Goal: Use online tool/utility: Utilize a website feature to perform a specific function

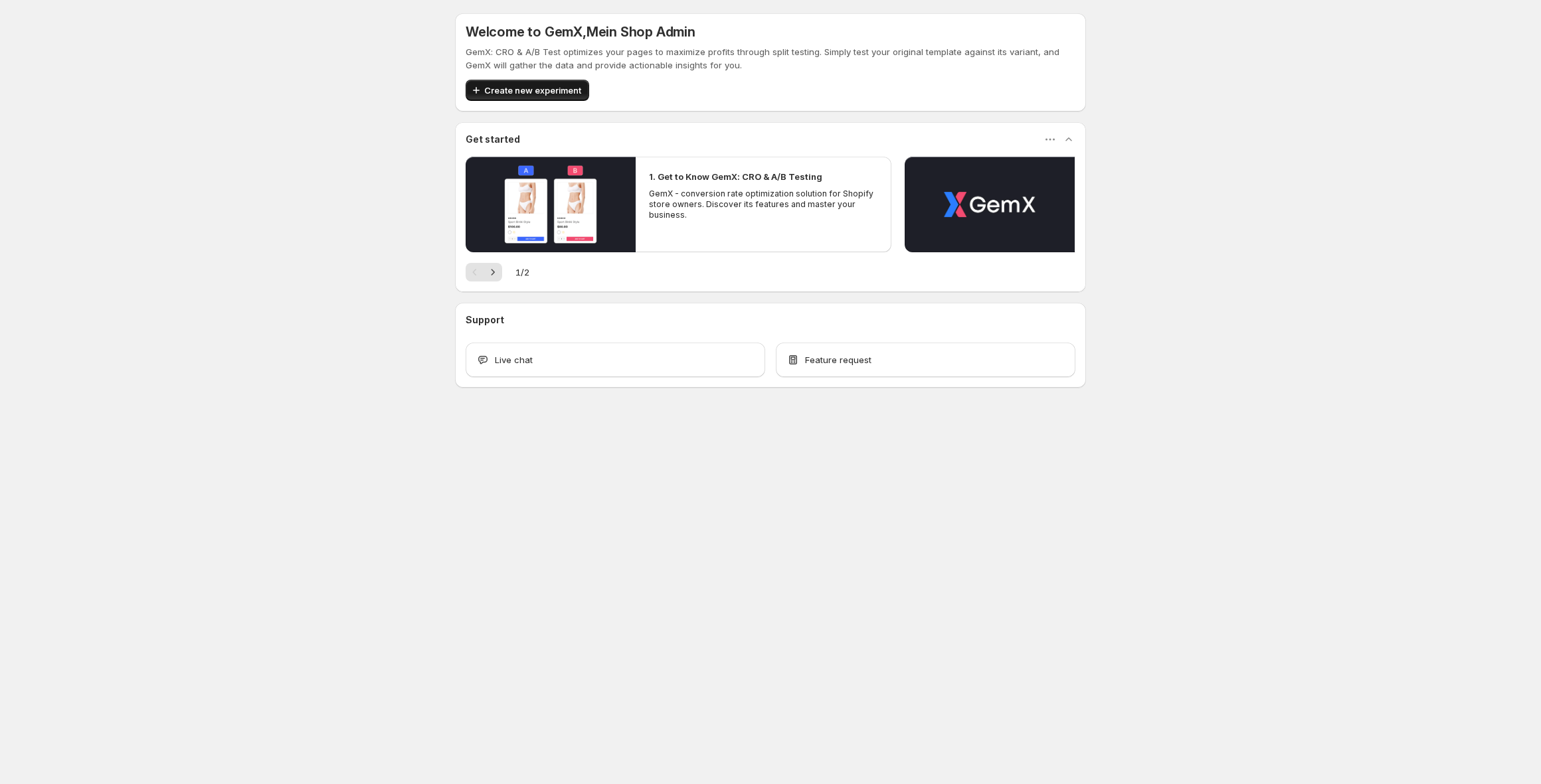
click at [493, 85] on span "Create new experiment" at bounding box center [533, 90] width 97 height 13
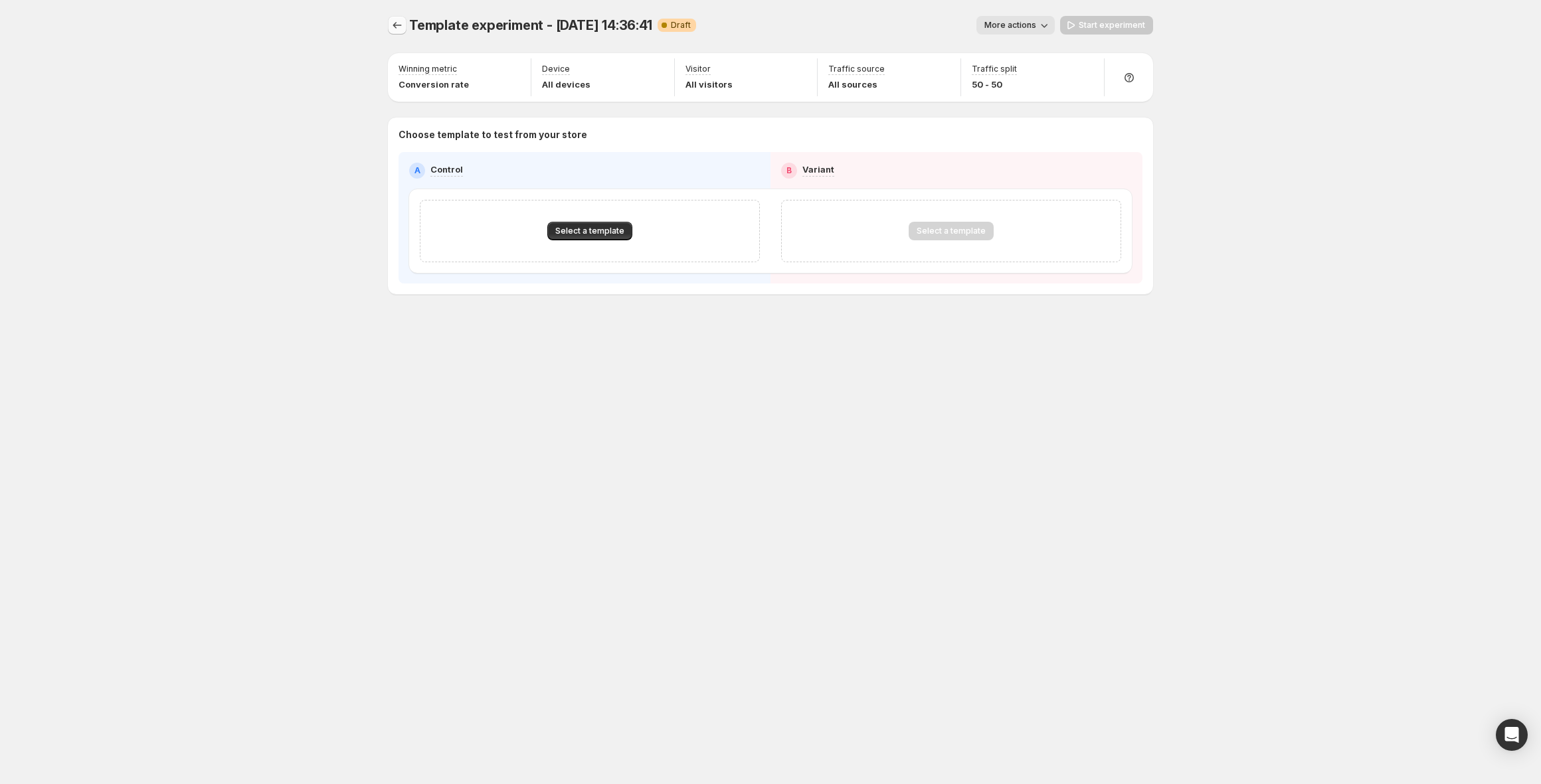
click at [398, 16] on button "Experiments" at bounding box center [397, 25] width 19 height 19
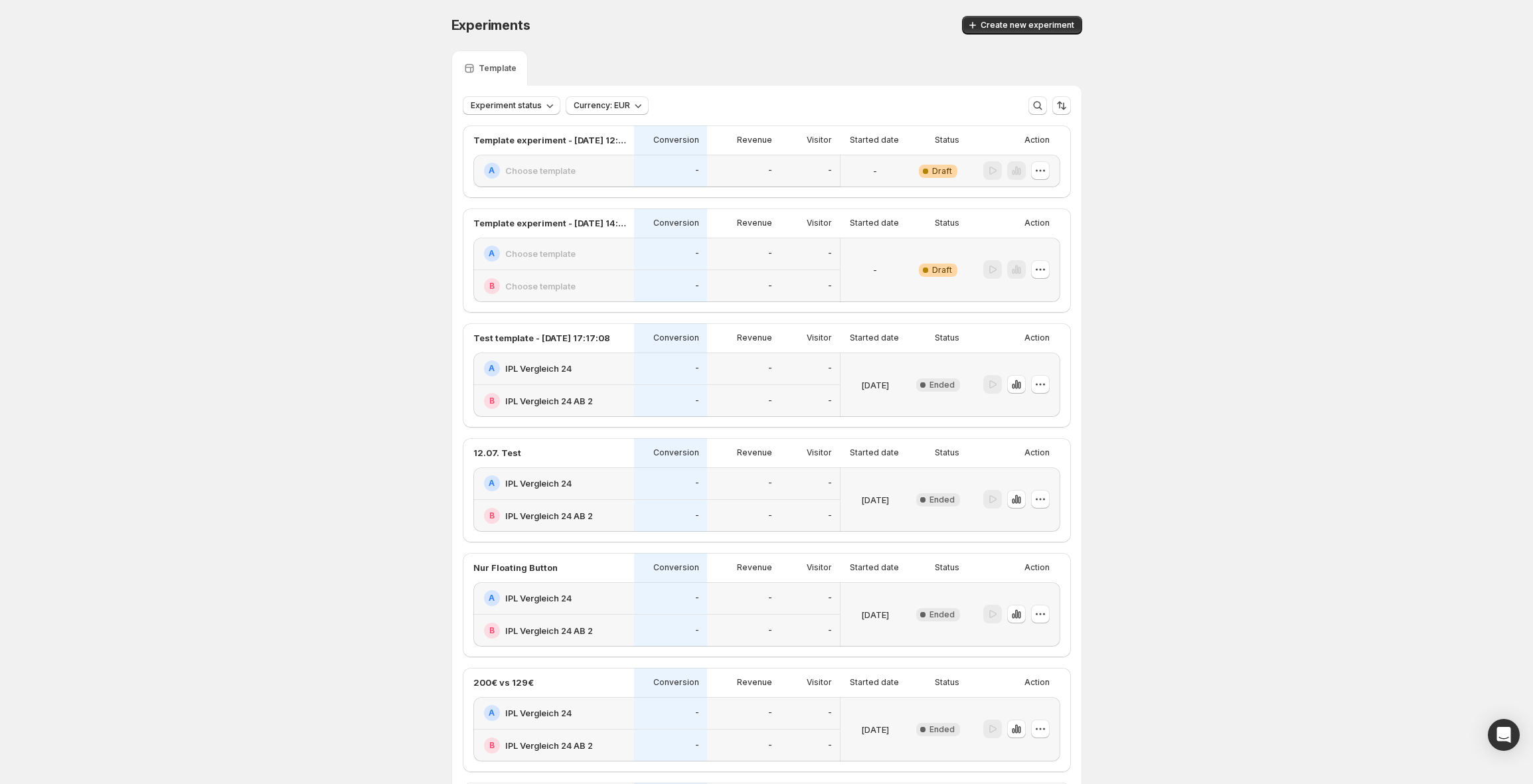
drag, startPoint x: 121, startPoint y: 121, endPoint x: 43, endPoint y: 284, distance: 180.7
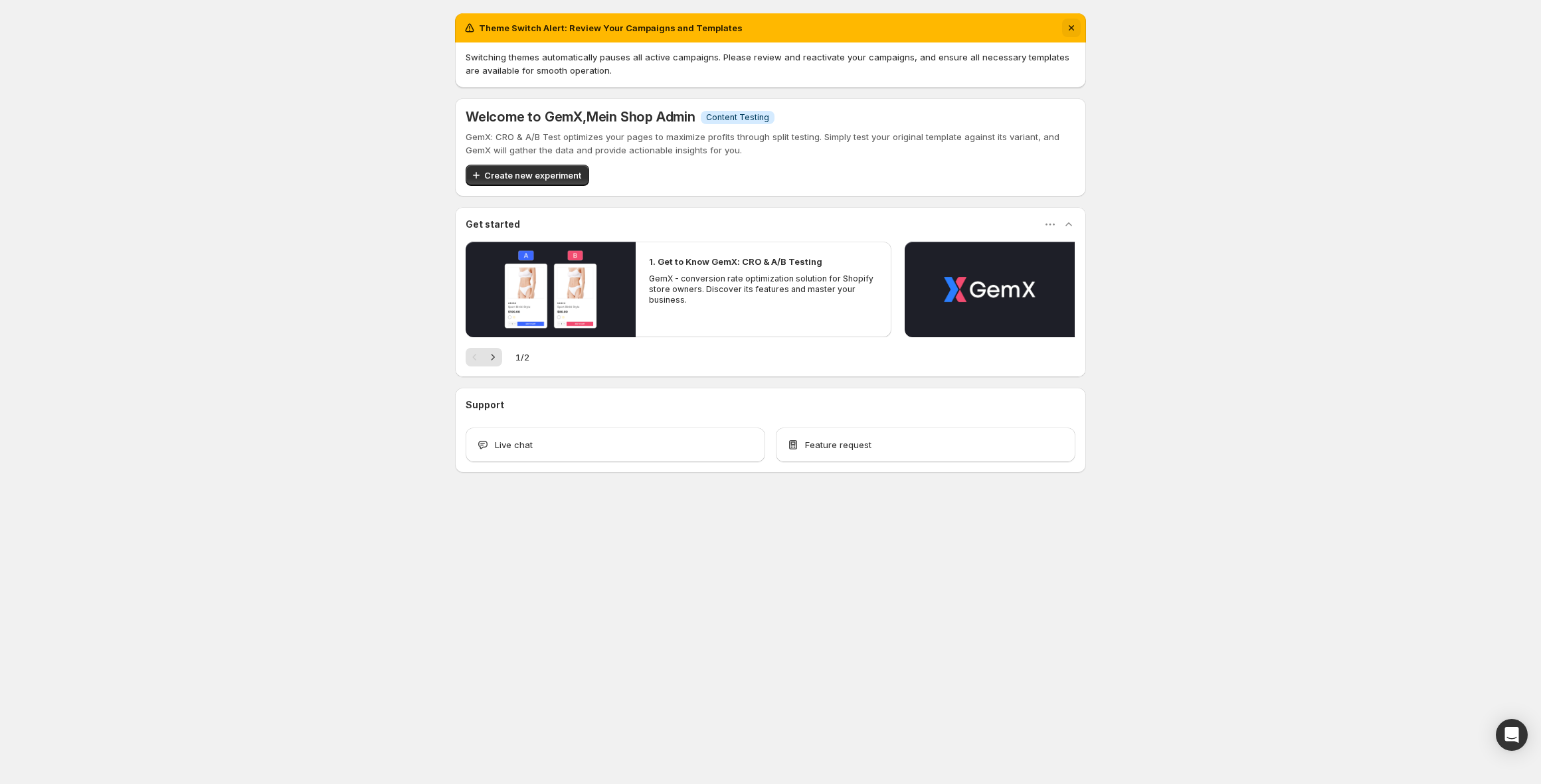
click at [1074, 32] on icon "Dismiss notification" at bounding box center [1071, 28] width 13 height 13
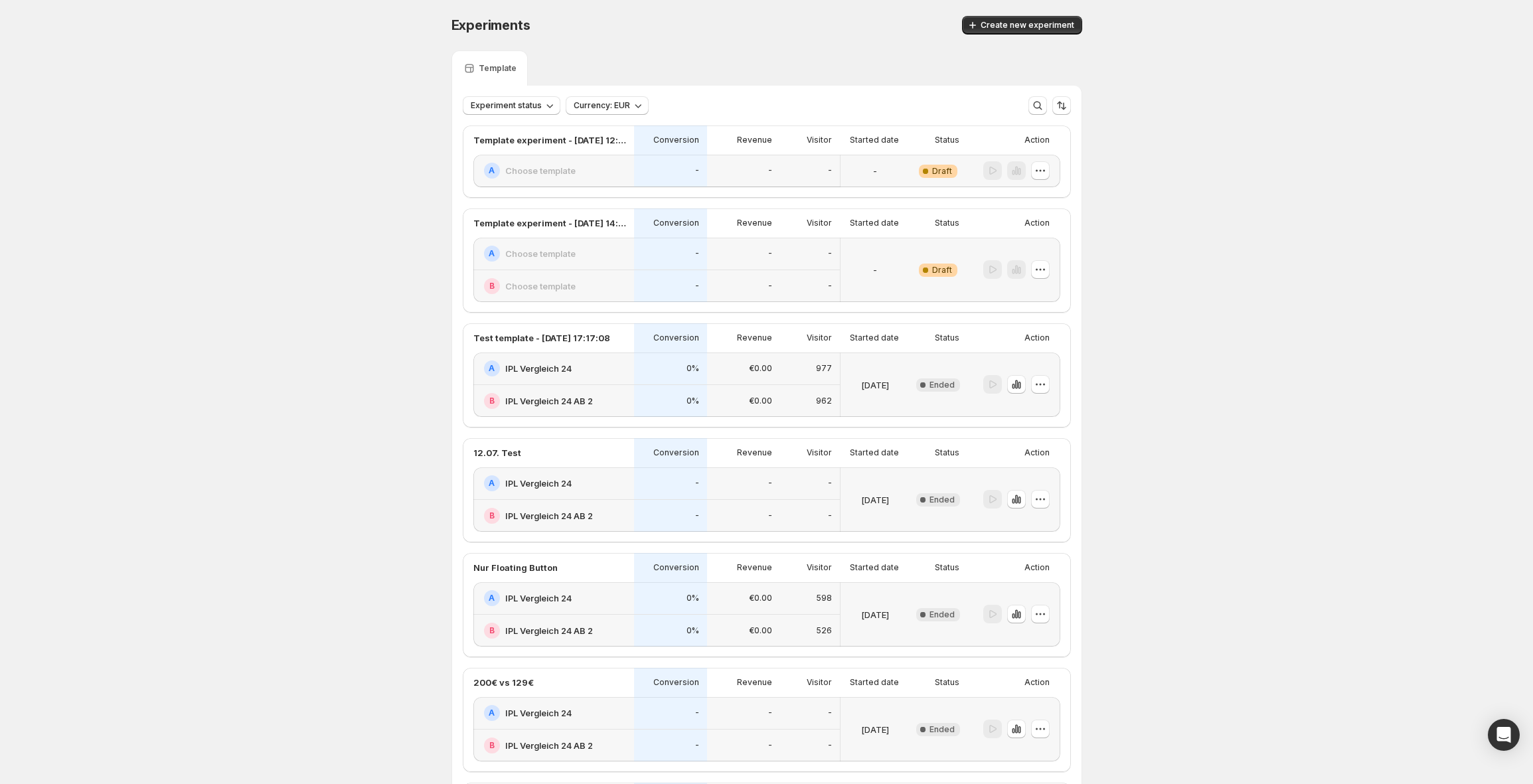
click at [1023, 25] on span "Create new experiment" at bounding box center [1027, 25] width 93 height 11
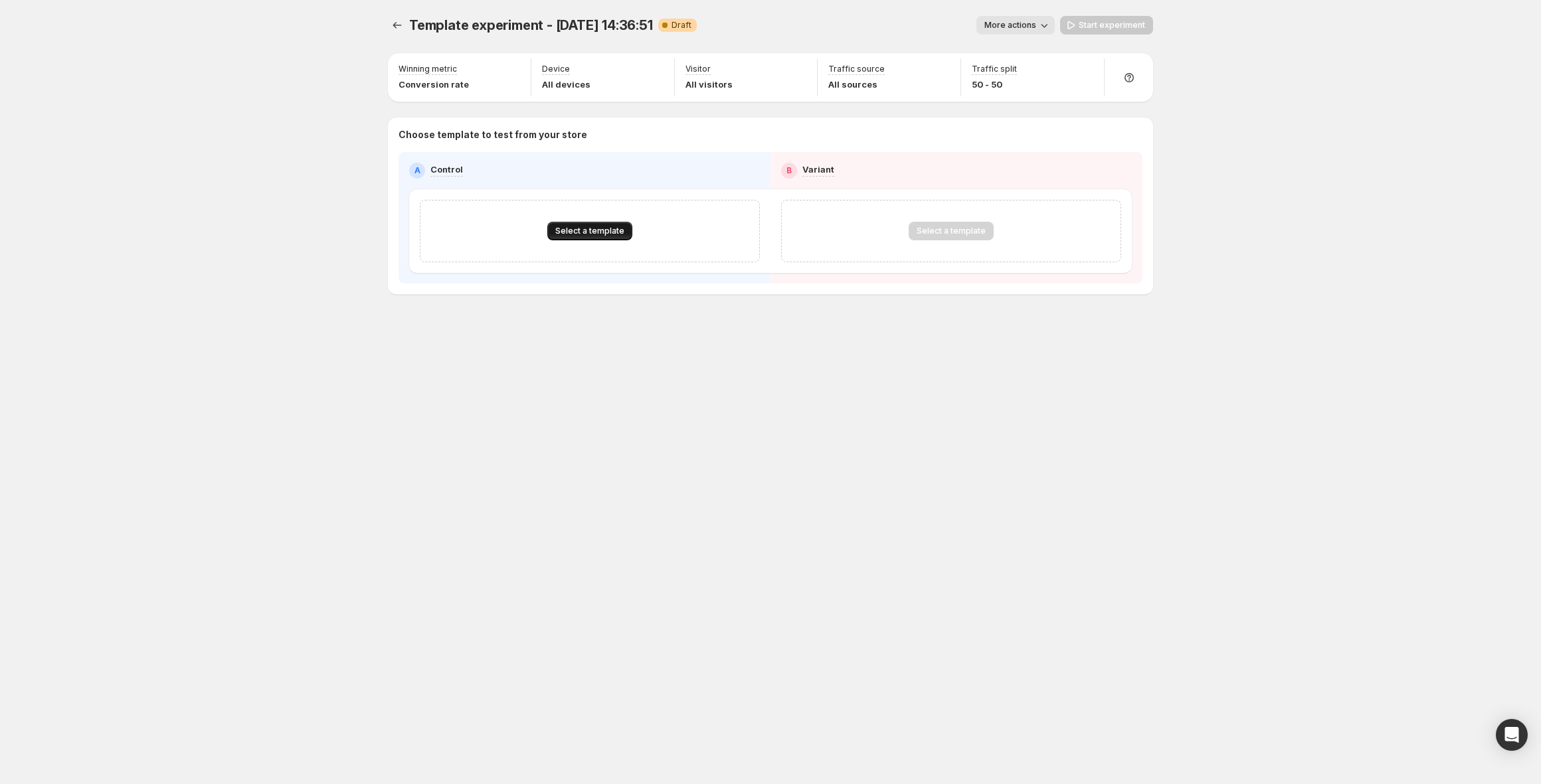
click at [591, 238] on button "Select a template" at bounding box center [590, 231] width 85 height 19
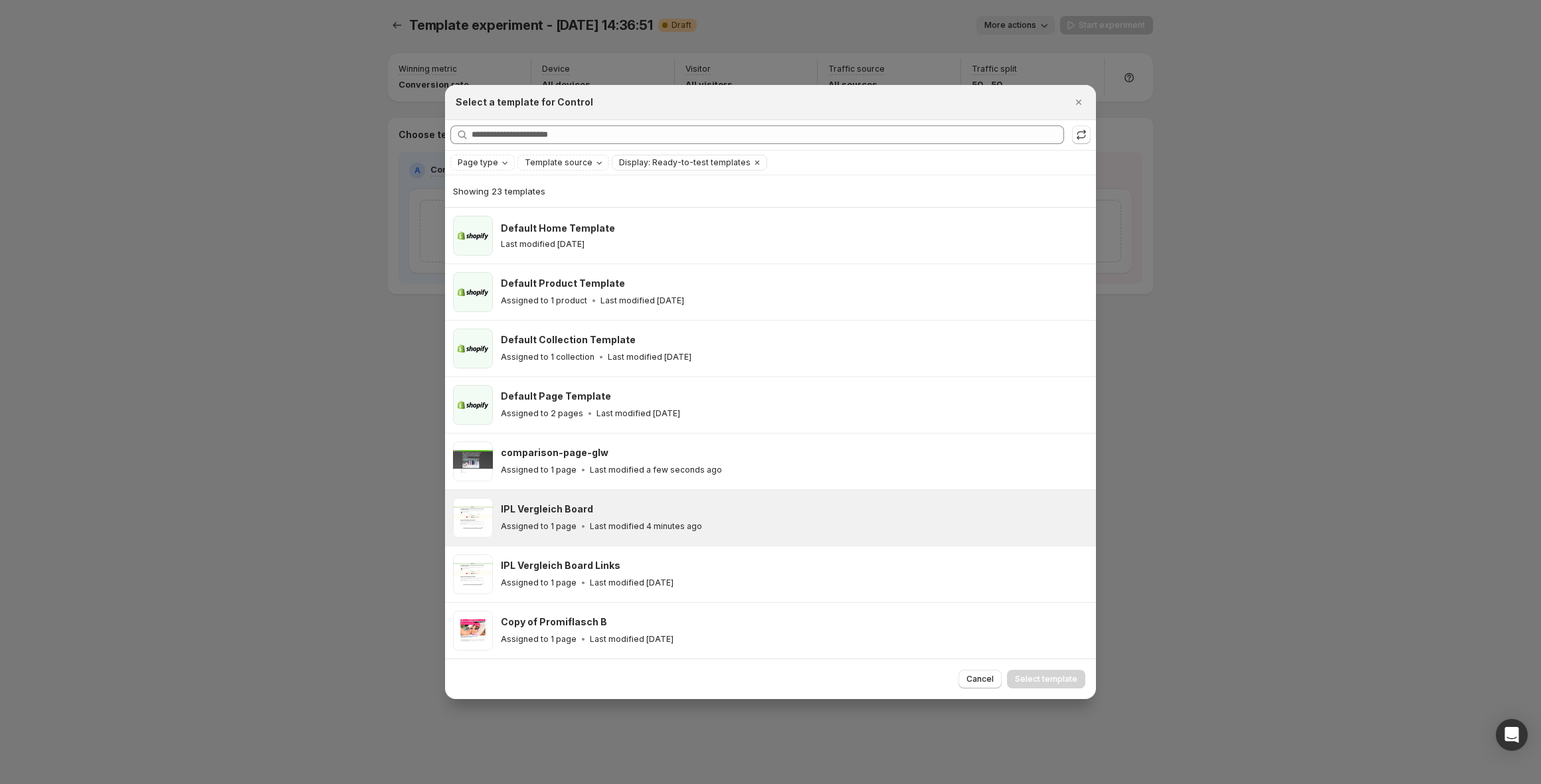
click at [635, 514] on div "IPL Vergleich Board" at bounding box center [793, 510] width 584 height 13
click at [1055, 678] on span "Select template" at bounding box center [1046, 679] width 62 height 11
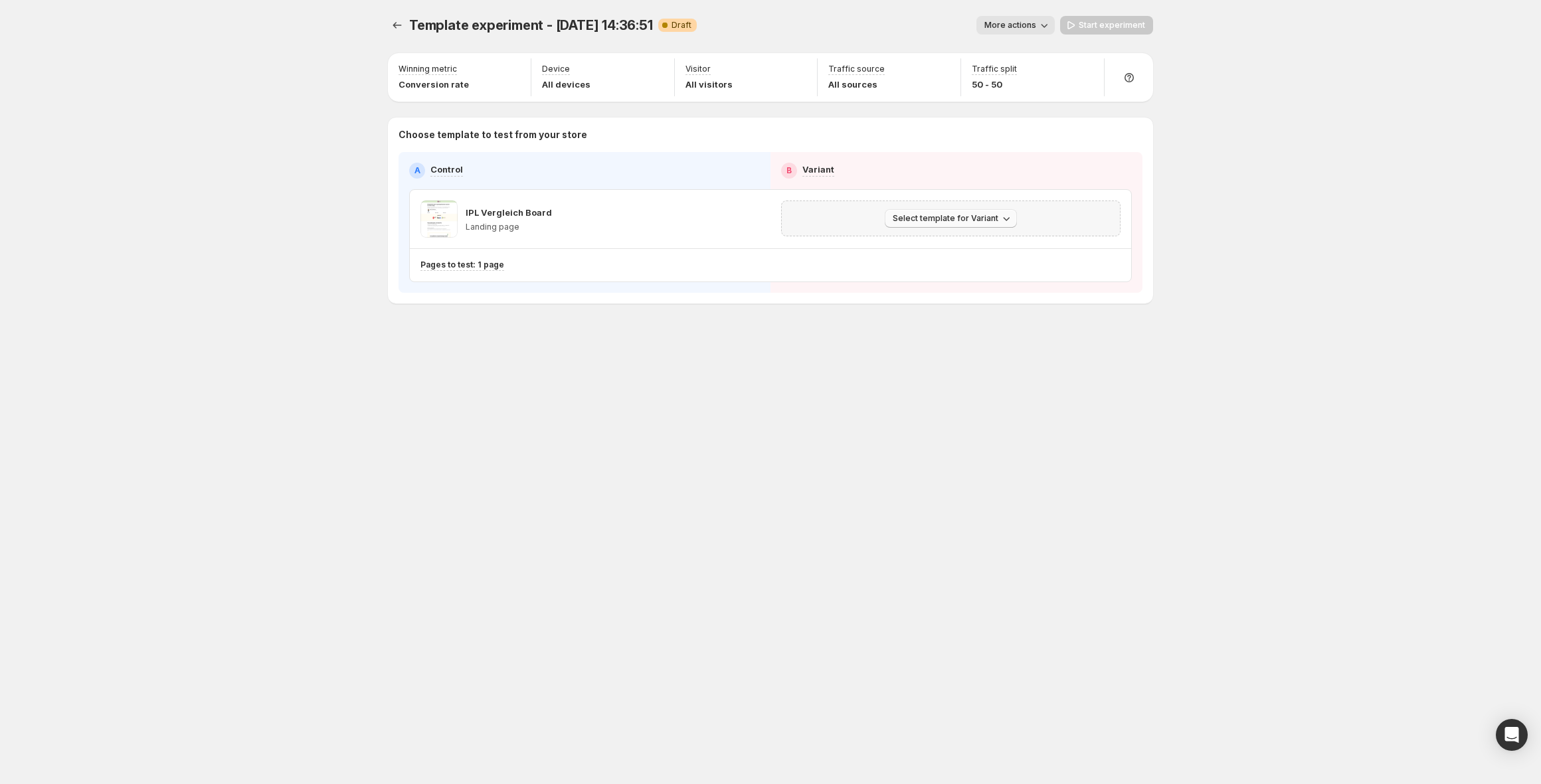
click at [980, 215] on span "Select template for Variant" at bounding box center [945, 218] width 106 height 11
click at [934, 253] on button "Select an existing template" at bounding box center [952, 246] width 143 height 21
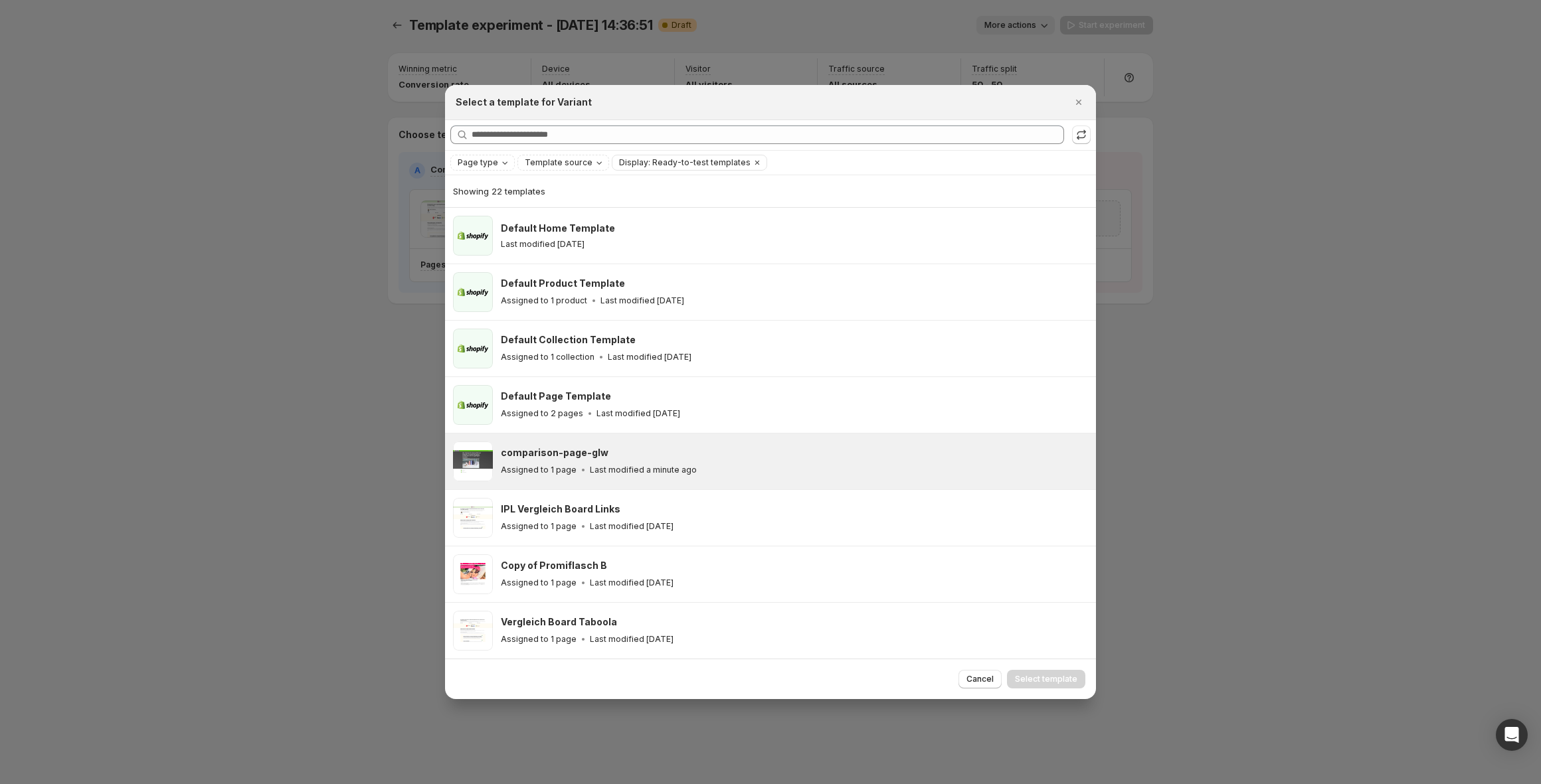
click at [648, 462] on div "comparison-page-glw Assigned to 1 page Last modified a minute ago" at bounding box center [793, 461] width 584 height 30
click at [1039, 678] on span "Select template" at bounding box center [1046, 679] width 62 height 11
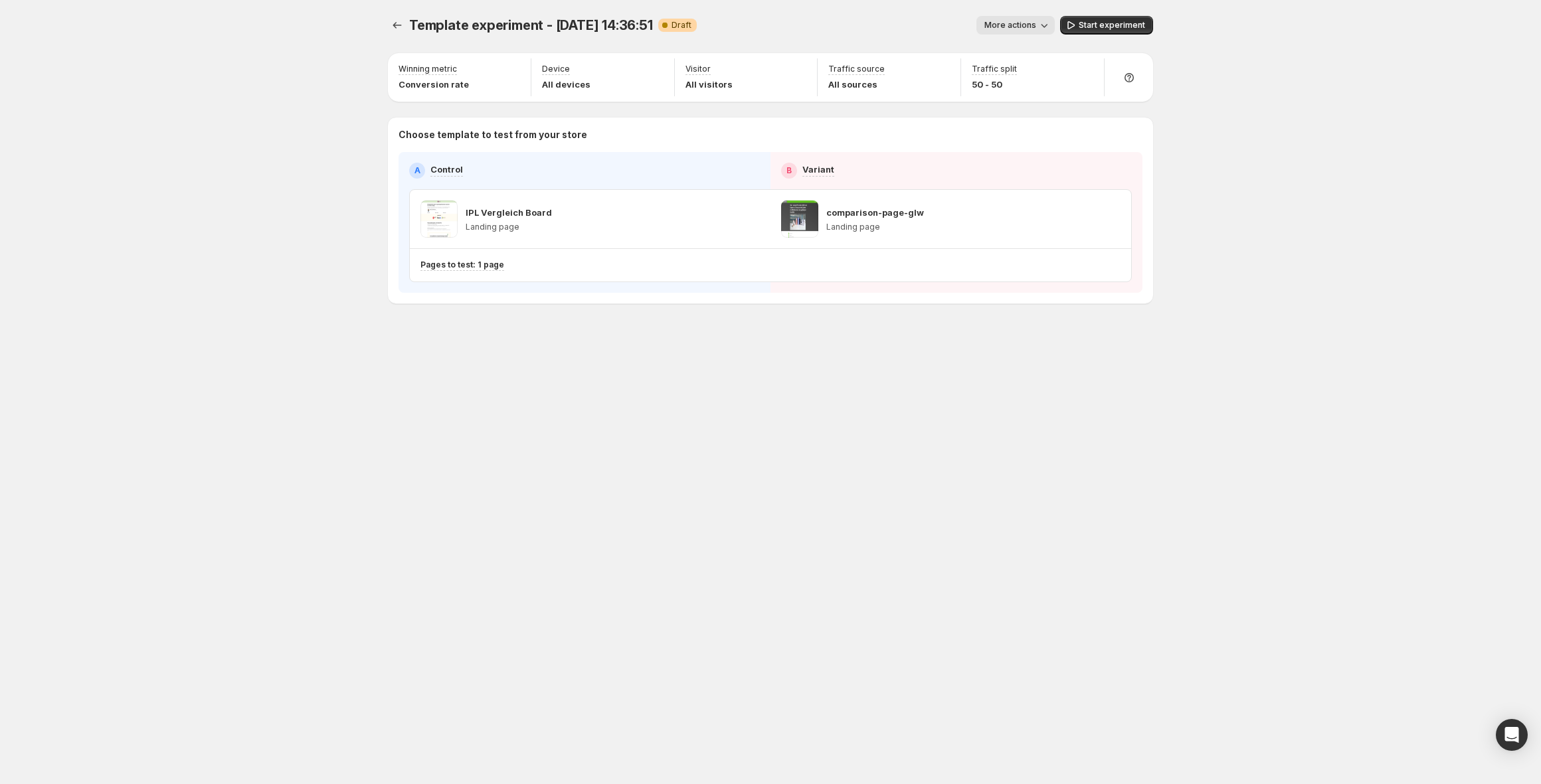
click at [1000, 25] on span "More actions" at bounding box center [1010, 25] width 52 height 11
click at [1024, 76] on span "Rename" at bounding box center [1023, 75] width 34 height 11
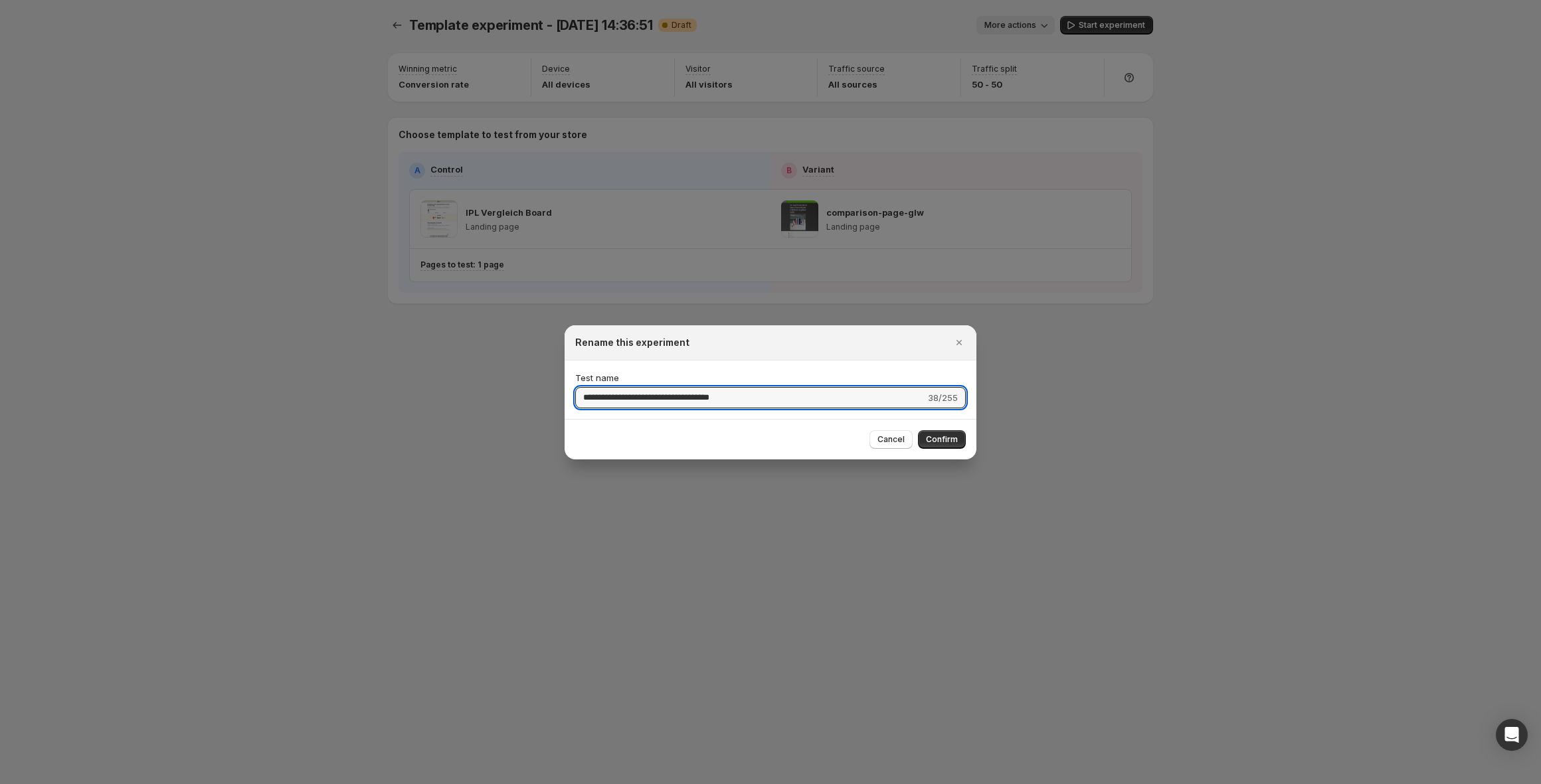
drag, startPoint x: 777, startPoint y: 400, endPoint x: 469, endPoint y: 383, distance: 308.5
click at [467, 783] on div "**********" at bounding box center [770, 784] width 1541 height 0
click at [688, 394] on input "**********" at bounding box center [750, 398] width 350 height 21
type input "**********"
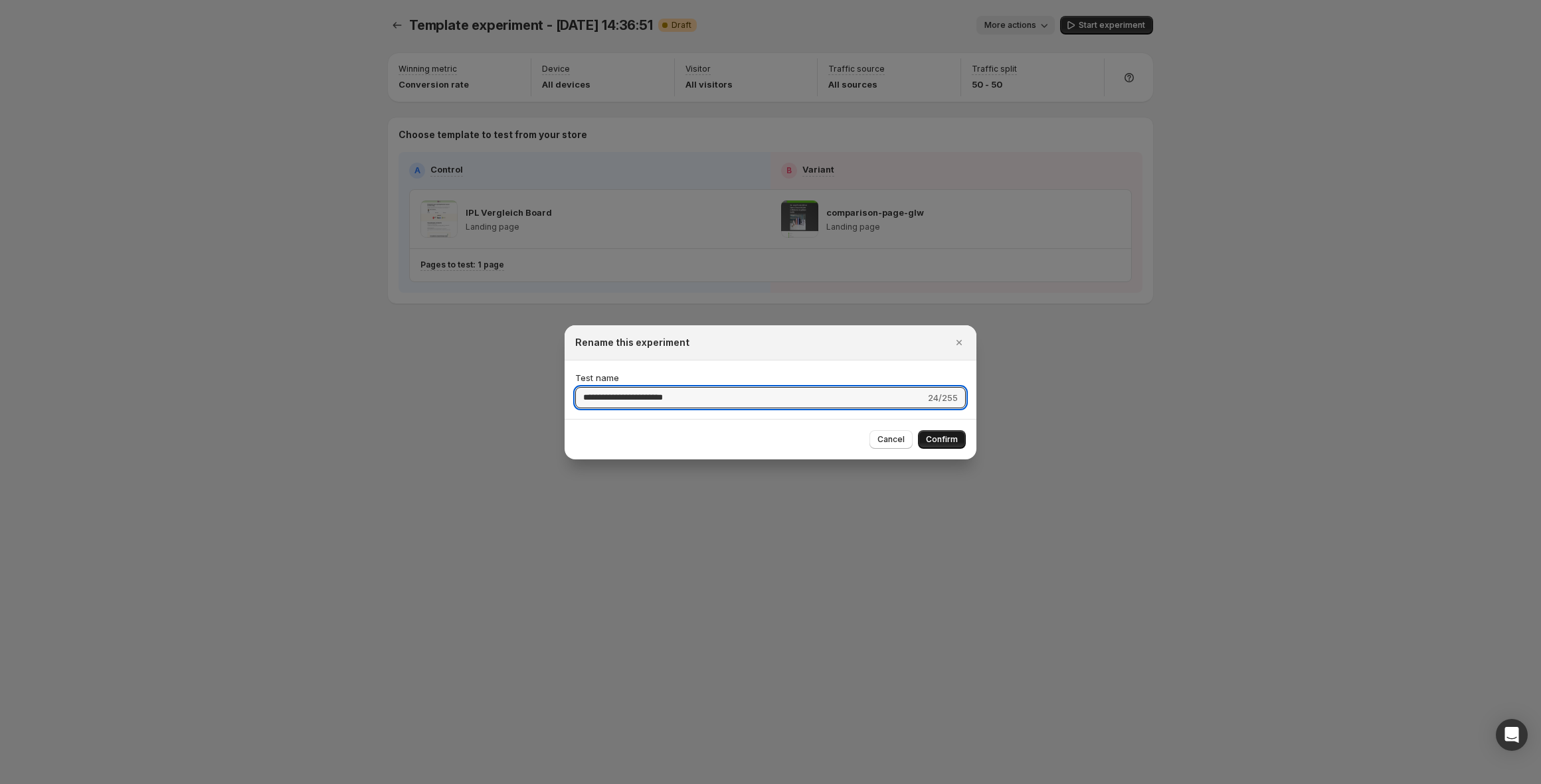
click at [952, 437] on span "Confirm" at bounding box center [942, 439] width 32 height 11
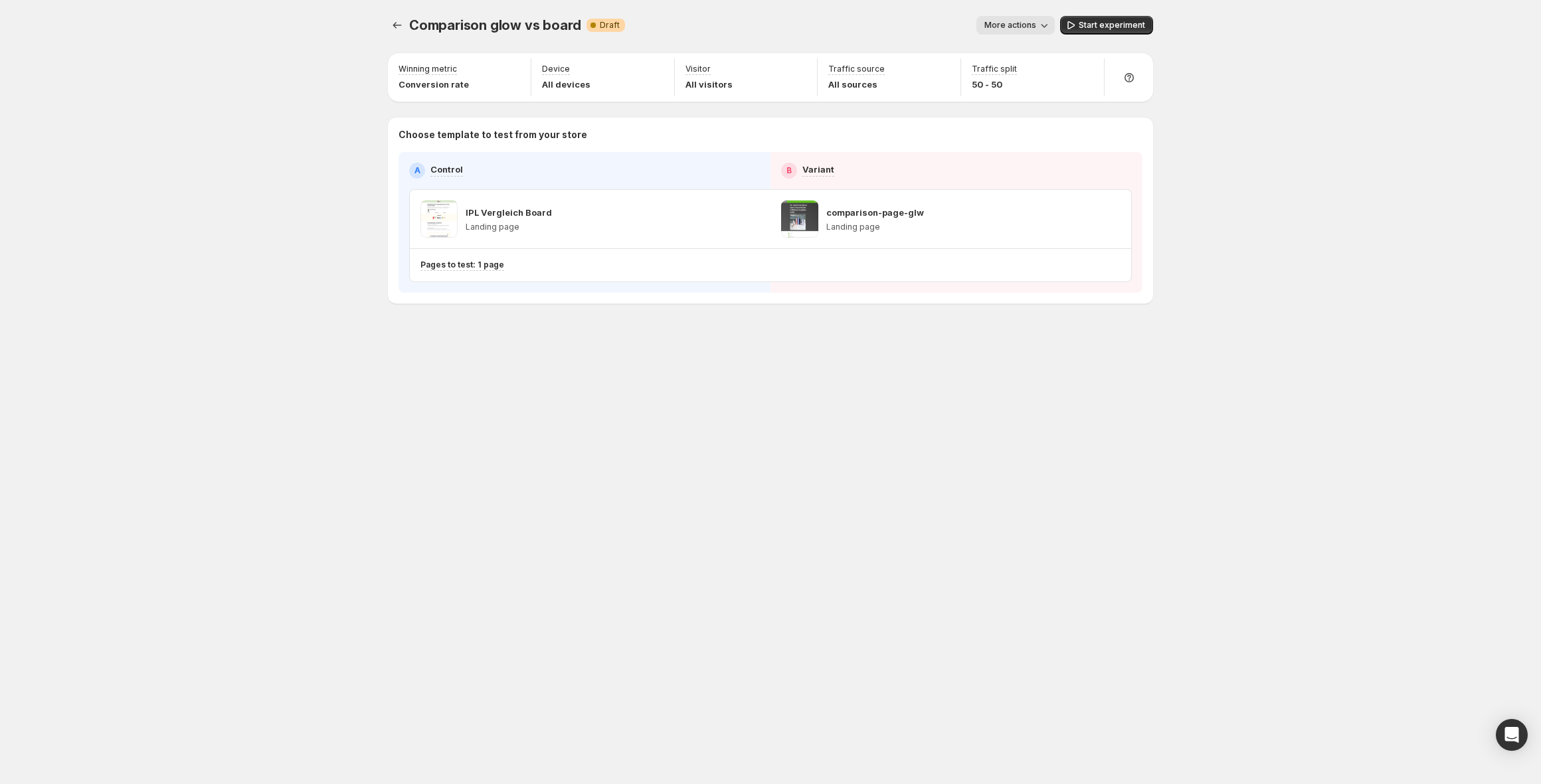
click at [1095, 25] on span "Start experiment" at bounding box center [1111, 25] width 66 height 11
